Goal: Use online tool/utility: Utilize a website feature to perform a specific function

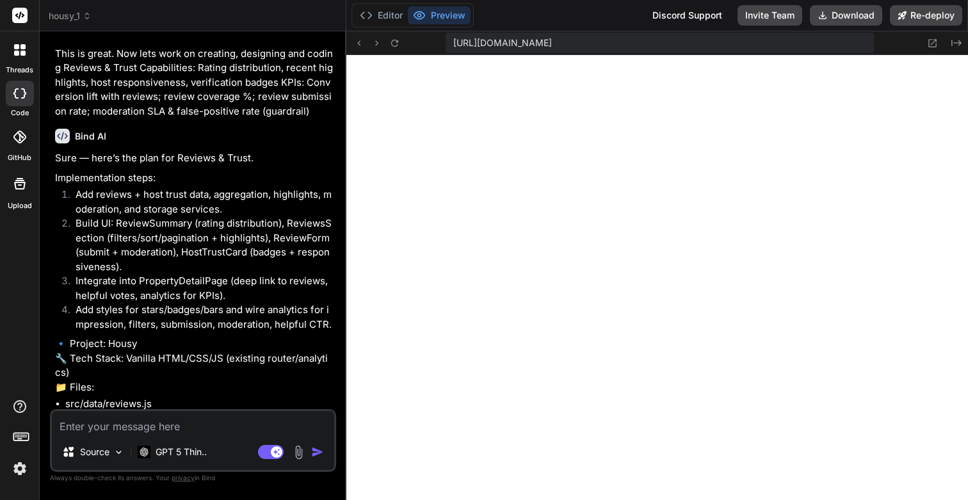
scroll to position [15003, 0]
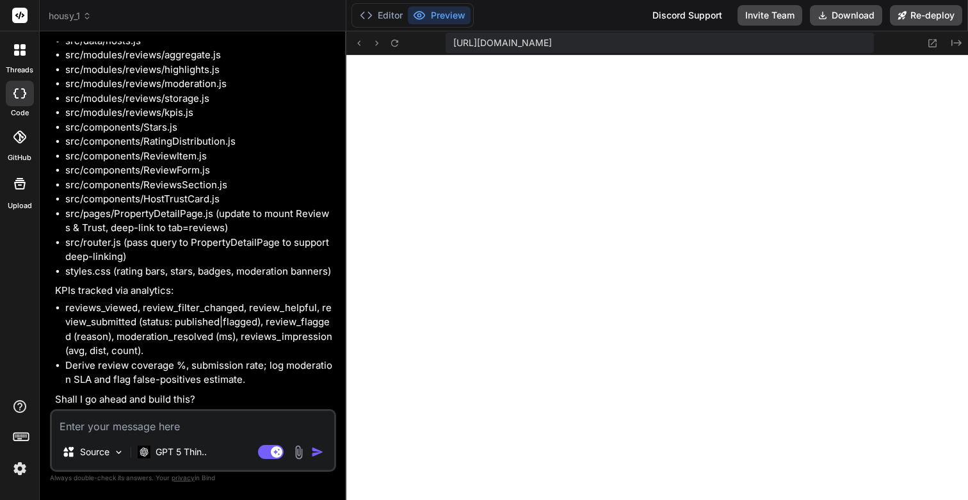
click at [157, 427] on textarea at bounding box center [193, 422] width 282 height 23
type textarea "Y"
type textarea "x"
type textarea "Ye"
type textarea "x"
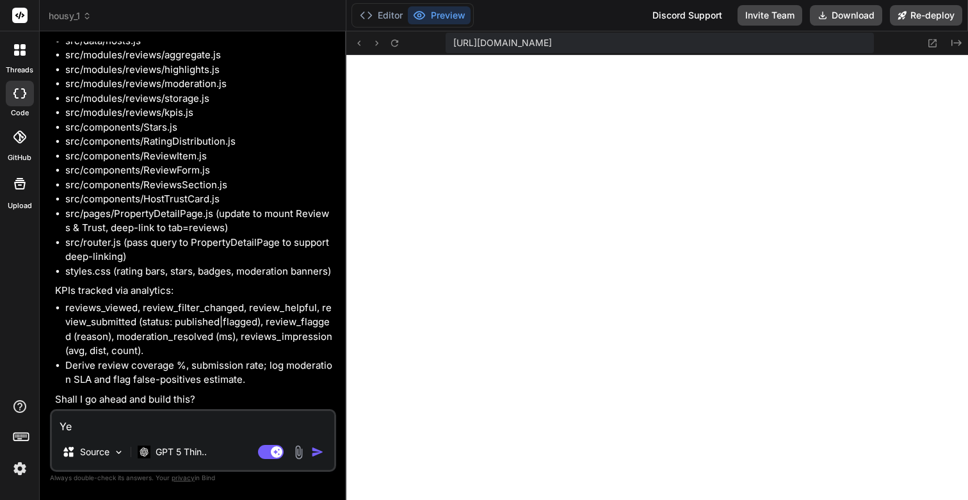
type textarea "Yer"
type textarea "x"
type textarea "Yers"
type textarea "x"
type textarea "Yes"
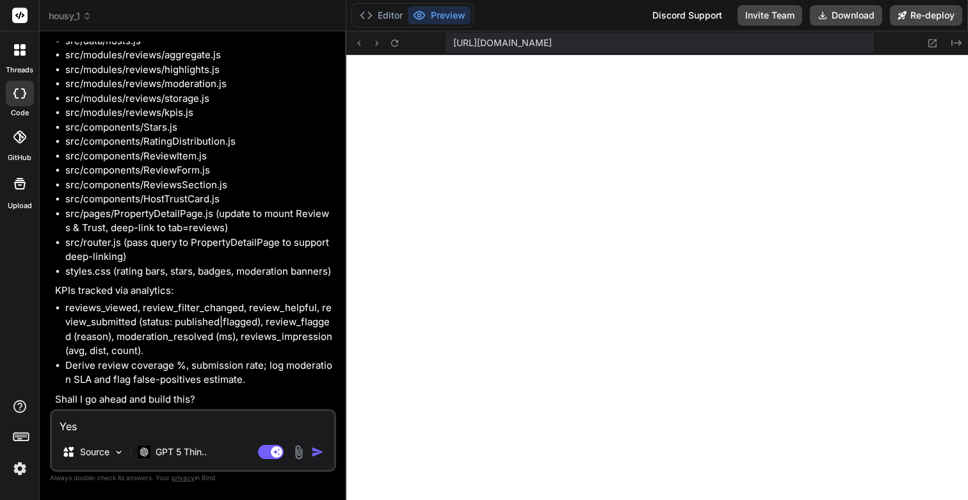
type textarea "x"
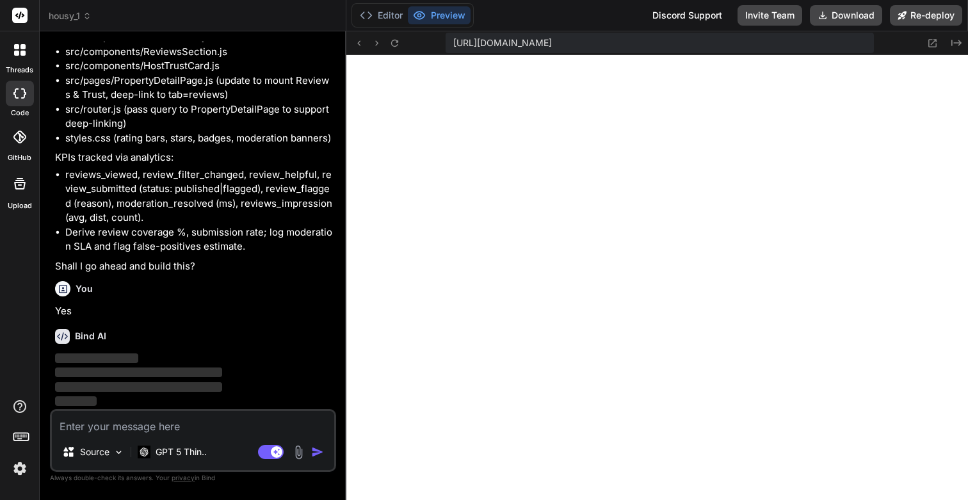
scroll to position [15136, 0]
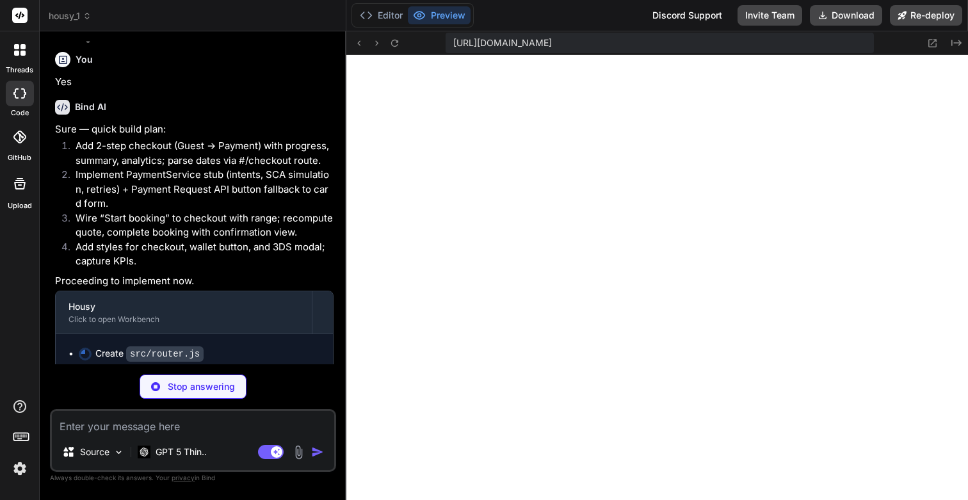
type textarea "x"
type textarea "}"
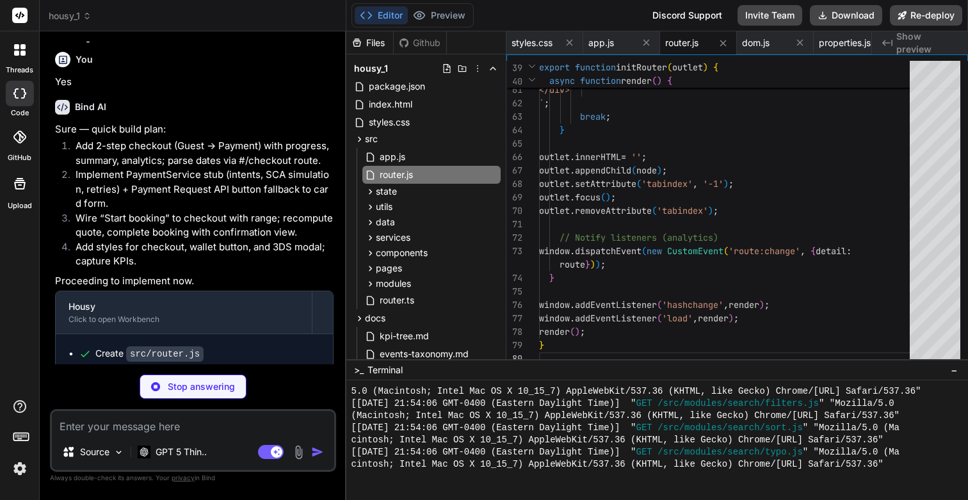
scroll to position [0, 2766]
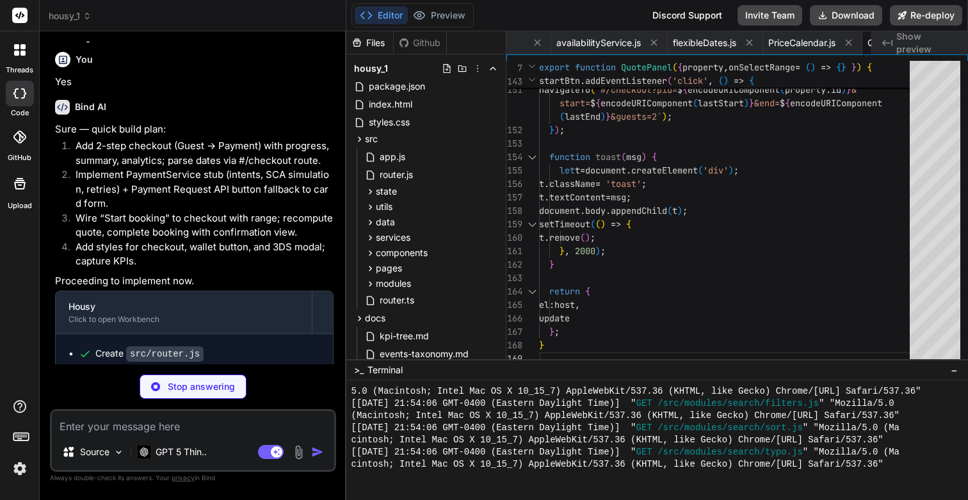
type textarea "x"
type textarea "<div class="step-label">${s.label}</div> `; ul.appendChild(li); }); host.append…"
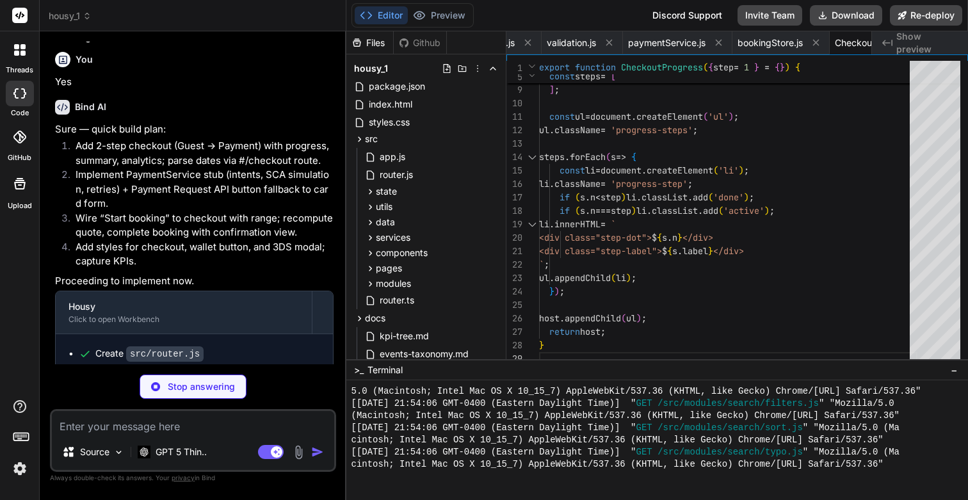
type textarea "x"
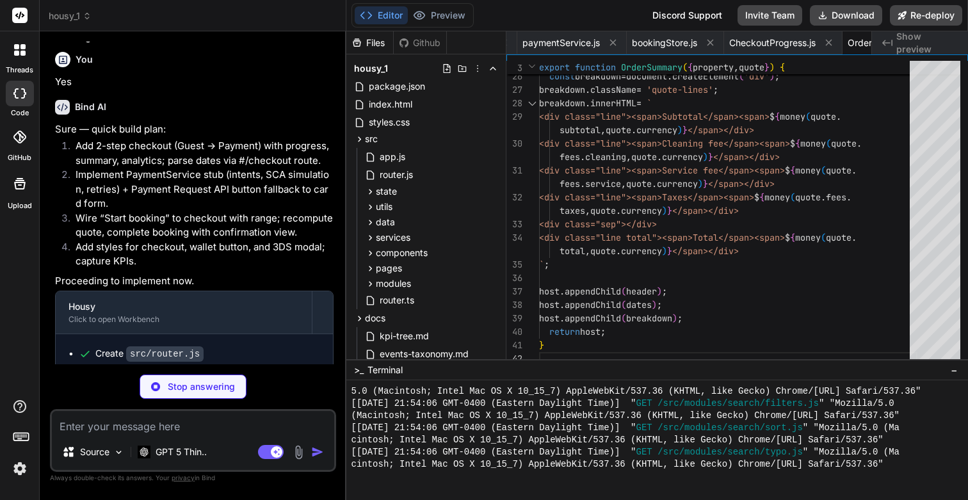
type textarea "x"
type textarea "return host; }"
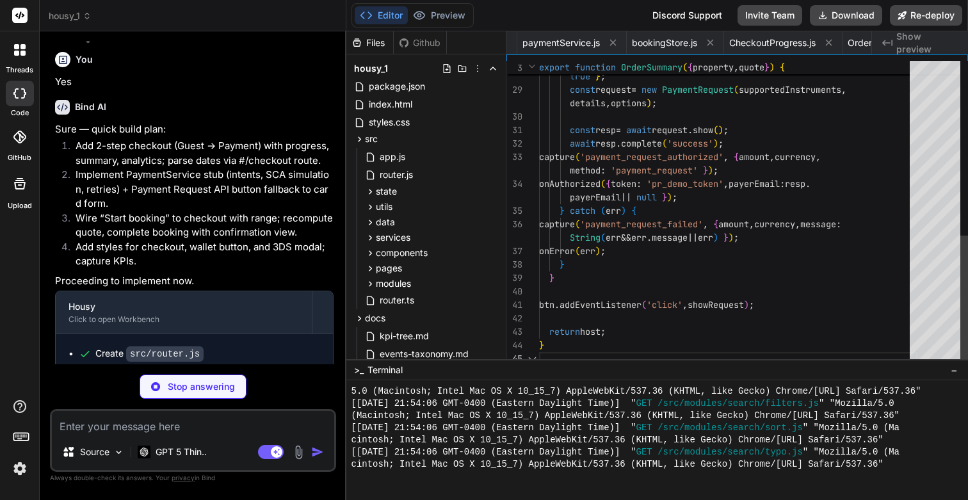
scroll to position [27, 0]
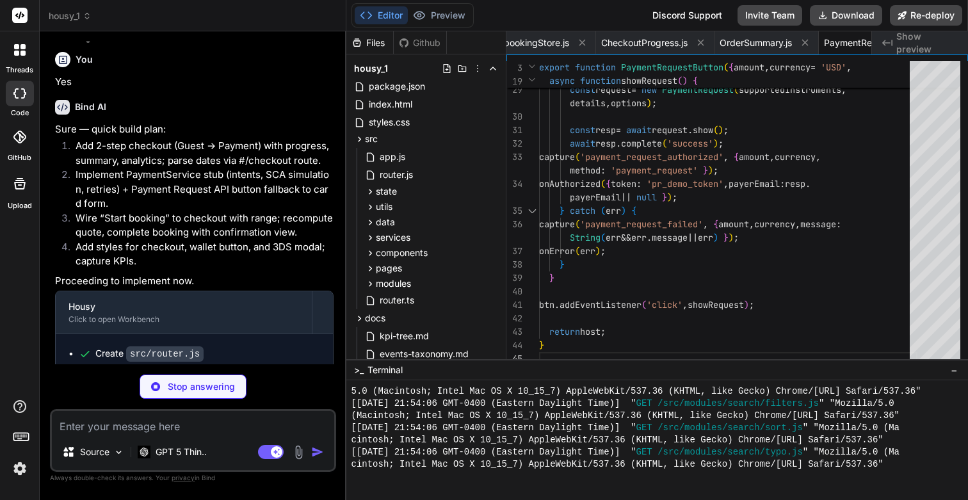
type textarea "x"
type textarea "}); return host; }"
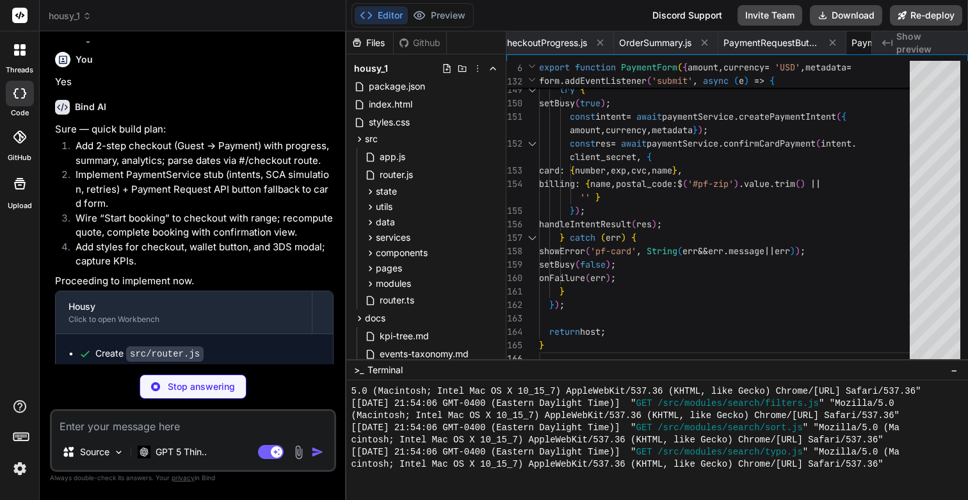
type textarea "x"
type textarea "intent.status = 'succeeded'; return { status: 'succeeded', intent }; } else { i…"
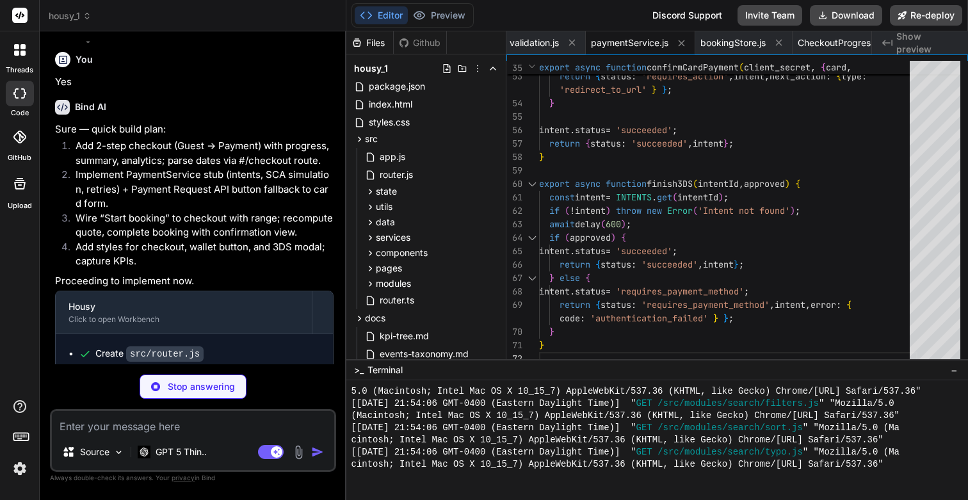
type textarea "x"
type textarea "const now = new Date(); const expDate = new Date(year, month, 0); return expDat…"
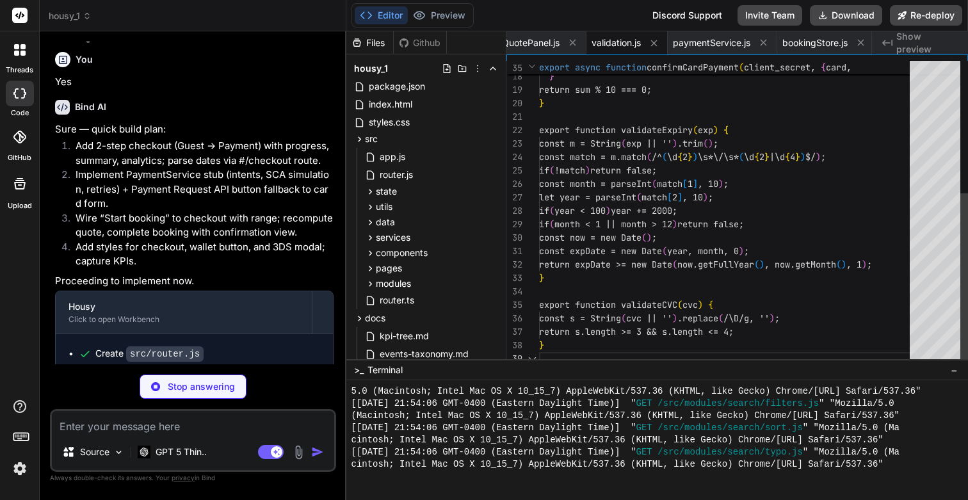
scroll to position [121, 0]
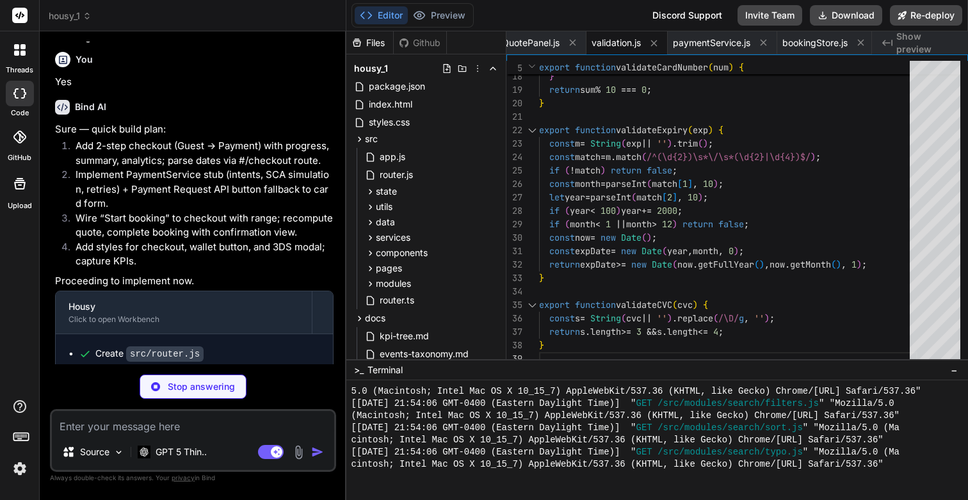
type textarea "x"
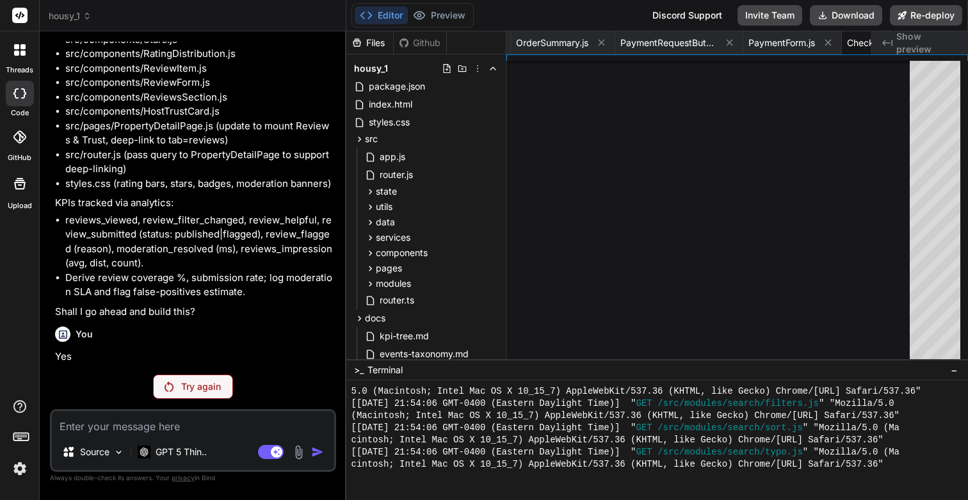
scroll to position [0, 0]
click at [192, 393] on div "Try again" at bounding box center [193, 387] width 80 height 24
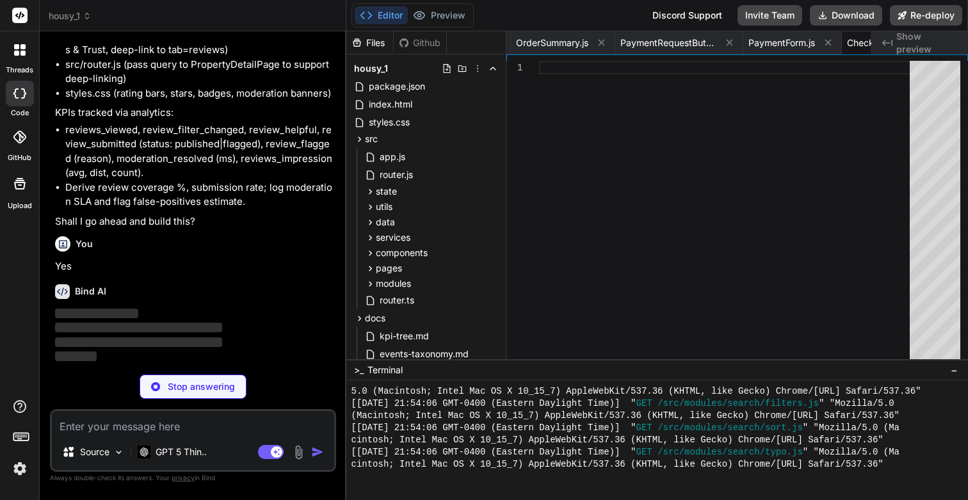
scroll to position [15181, 0]
type textarea "x"
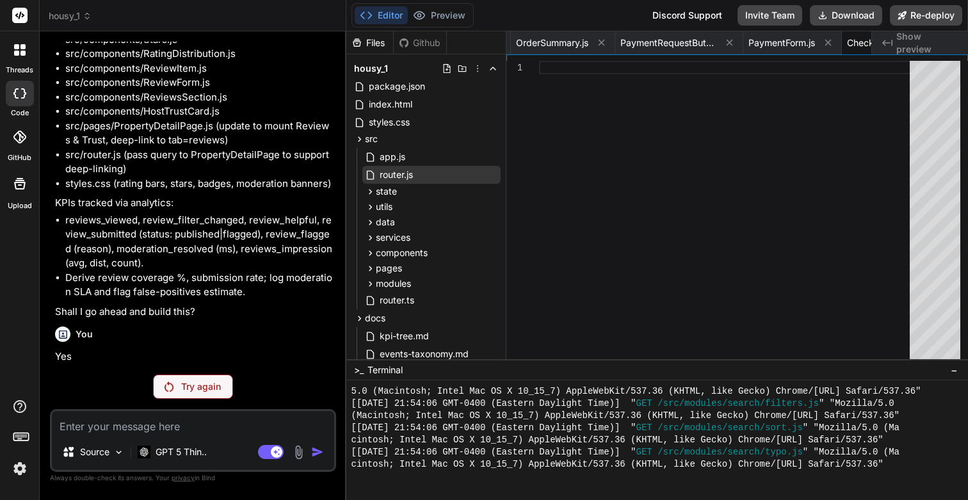
scroll to position [15091, 0]
click at [24, 469] on img at bounding box center [20, 469] width 22 height 22
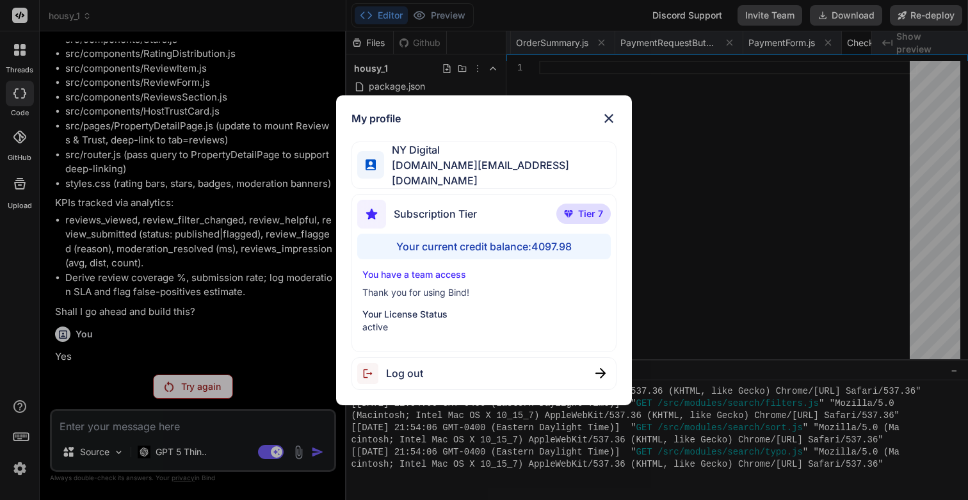
click at [20, 468] on div "My profile NY Digital nydigital.io@outlook.com Subscription Tier Tier 7 Your cu…" at bounding box center [484, 250] width 968 height 500
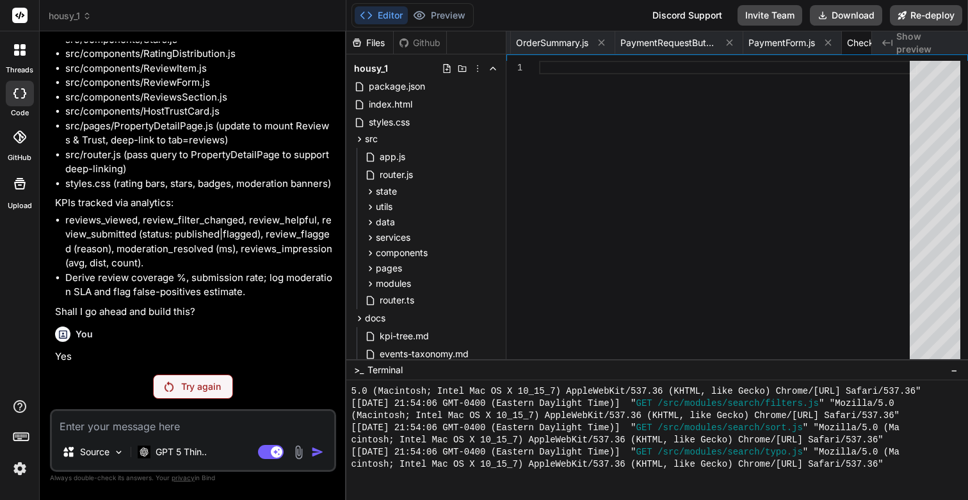
click at [930, 44] on span "Show preview" at bounding box center [927, 43] width 61 height 26
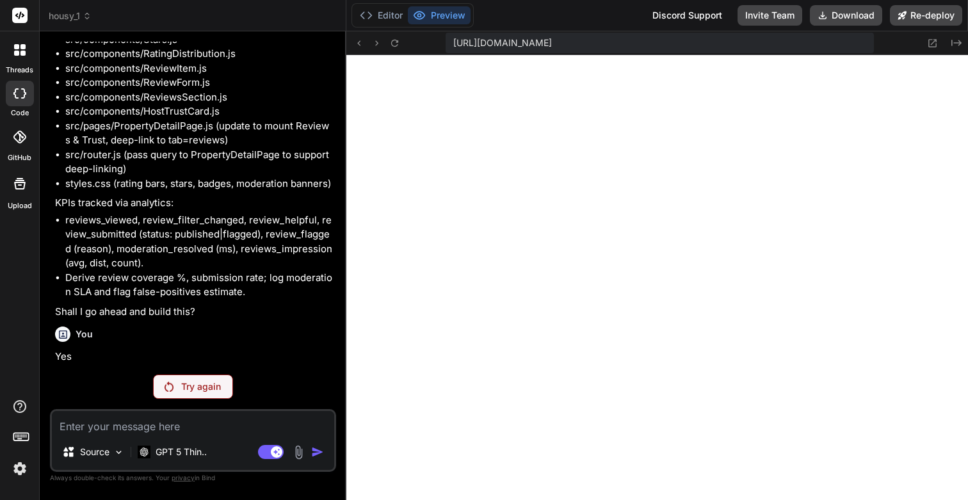
click at [15, 54] on icon at bounding box center [16, 53] width 5 height 5
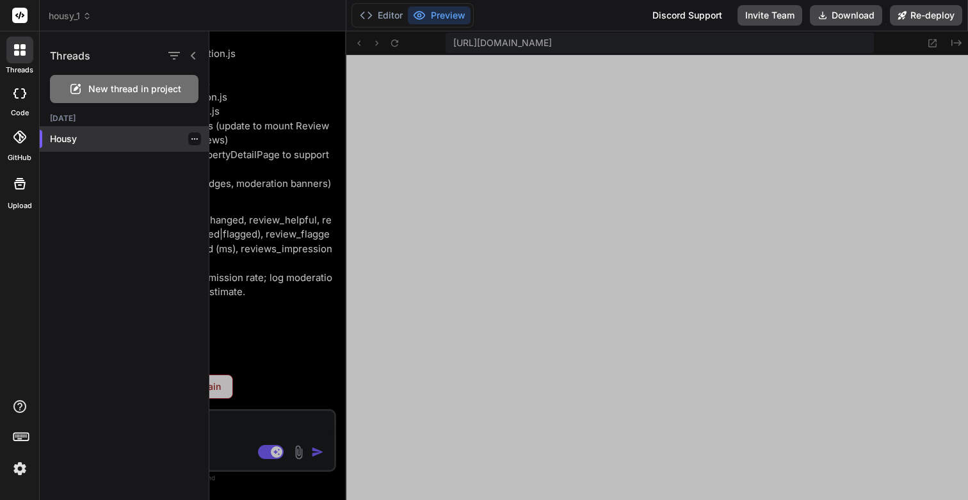
click at [72, 139] on p "Housy" at bounding box center [129, 139] width 159 height 13
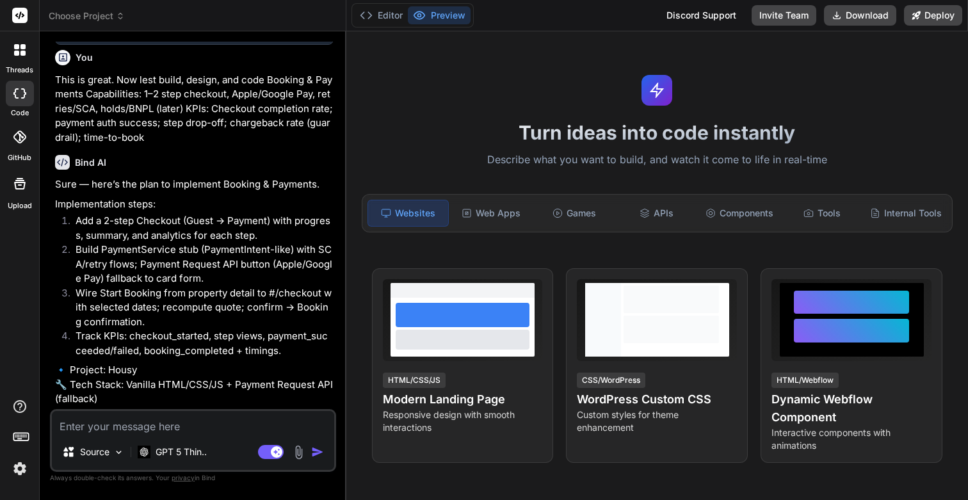
type textarea "x"
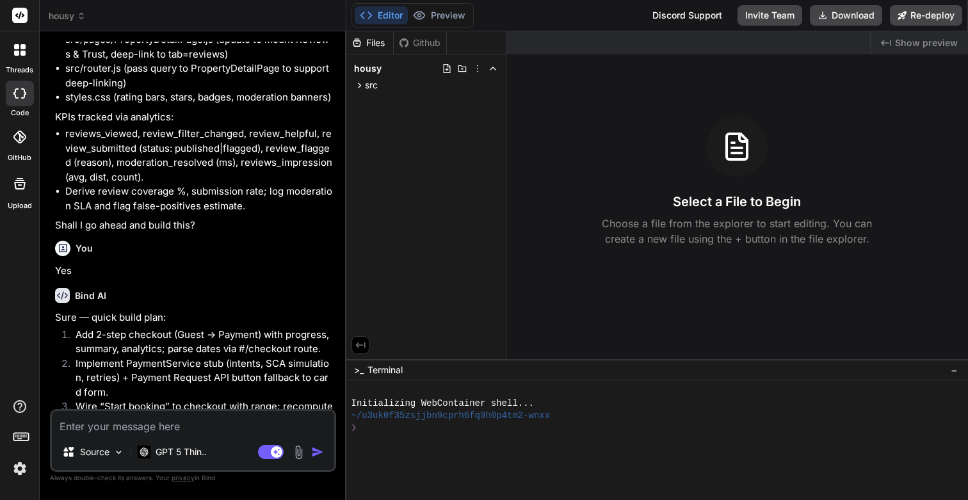
scroll to position [2129, 0]
